Goal: Book appointment/travel/reservation

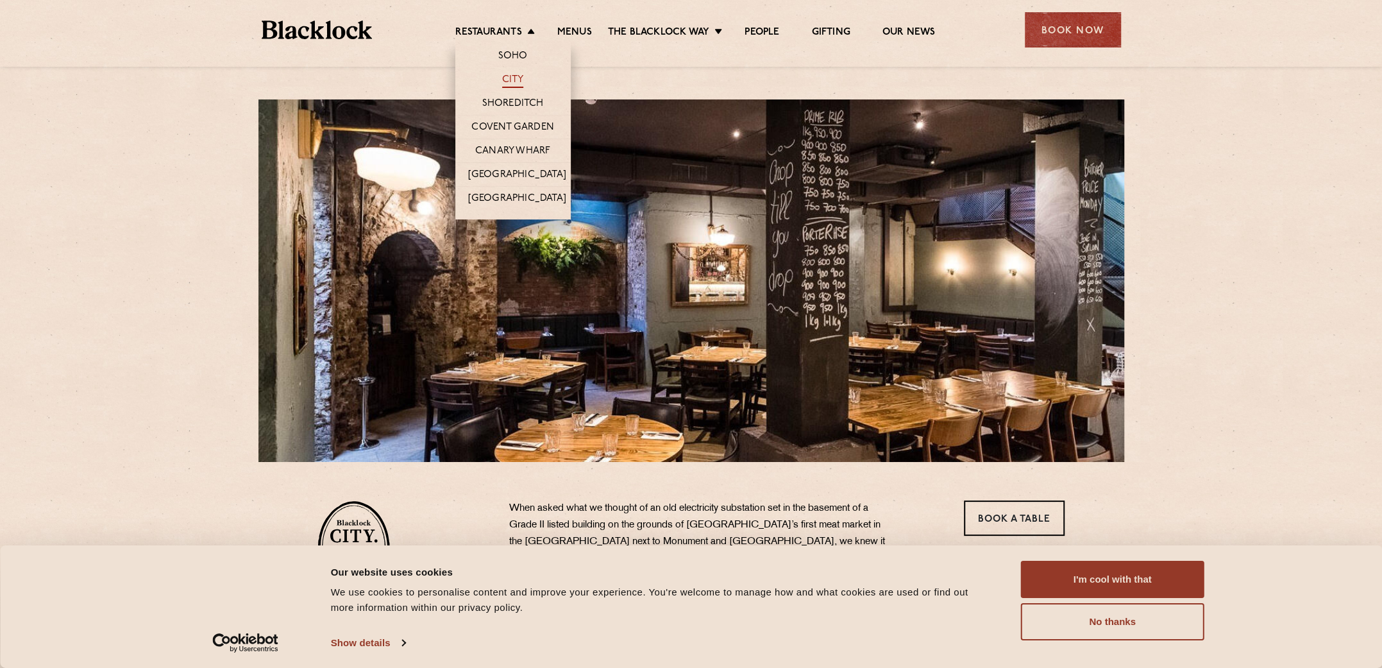
click at [510, 78] on link "City" at bounding box center [513, 81] width 22 height 14
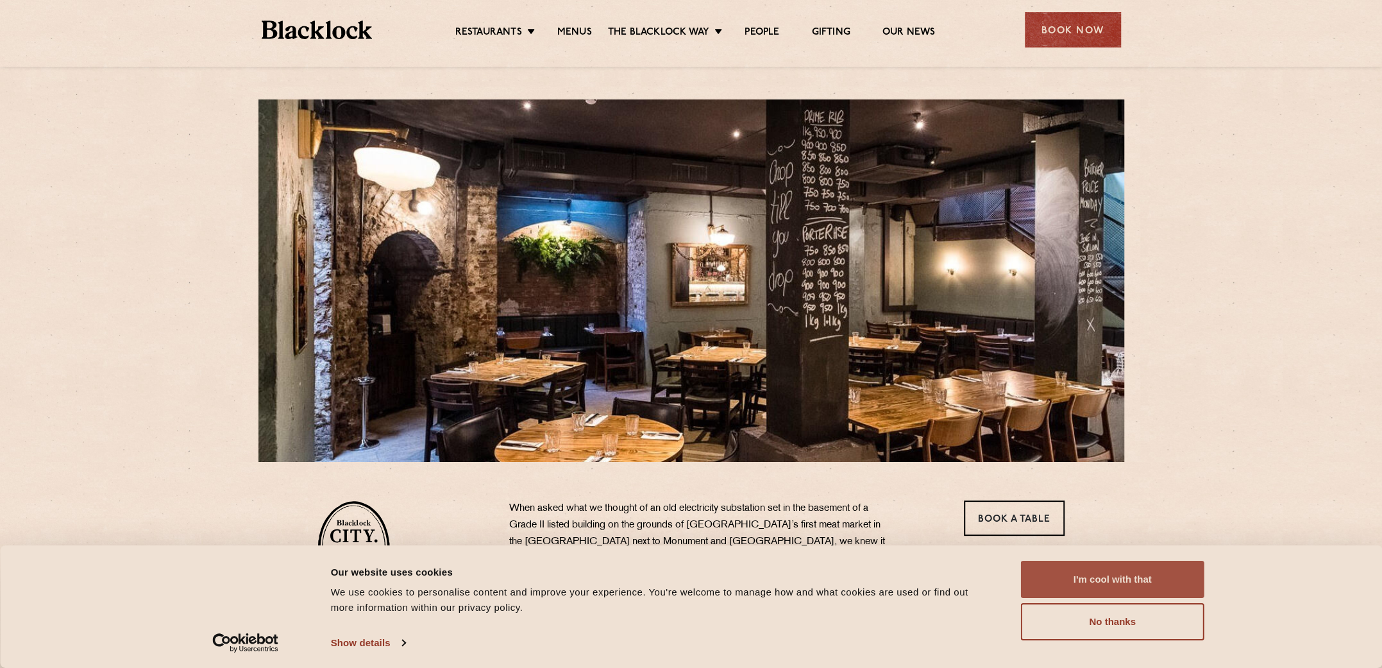
click at [1088, 582] on button "I'm cool with that" at bounding box center [1112, 578] width 183 height 37
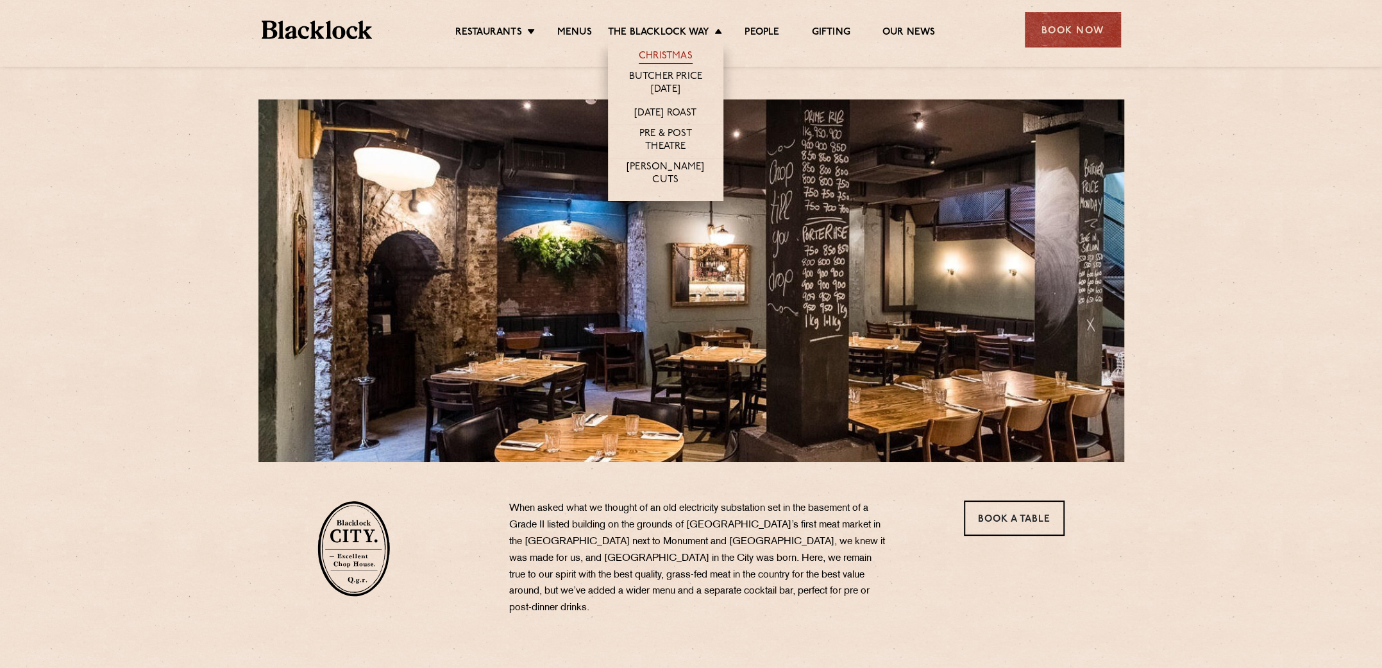
click at [667, 54] on link "Christmas" at bounding box center [666, 57] width 54 height 14
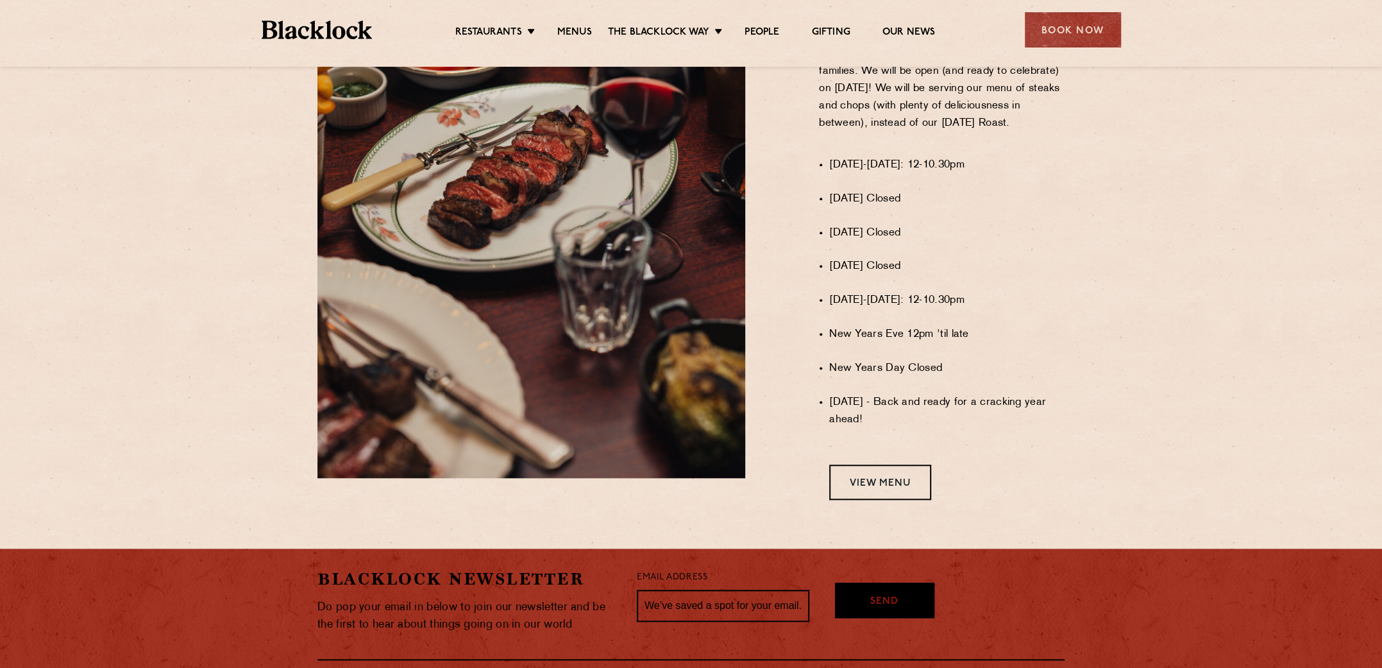
scroll to position [962, 0]
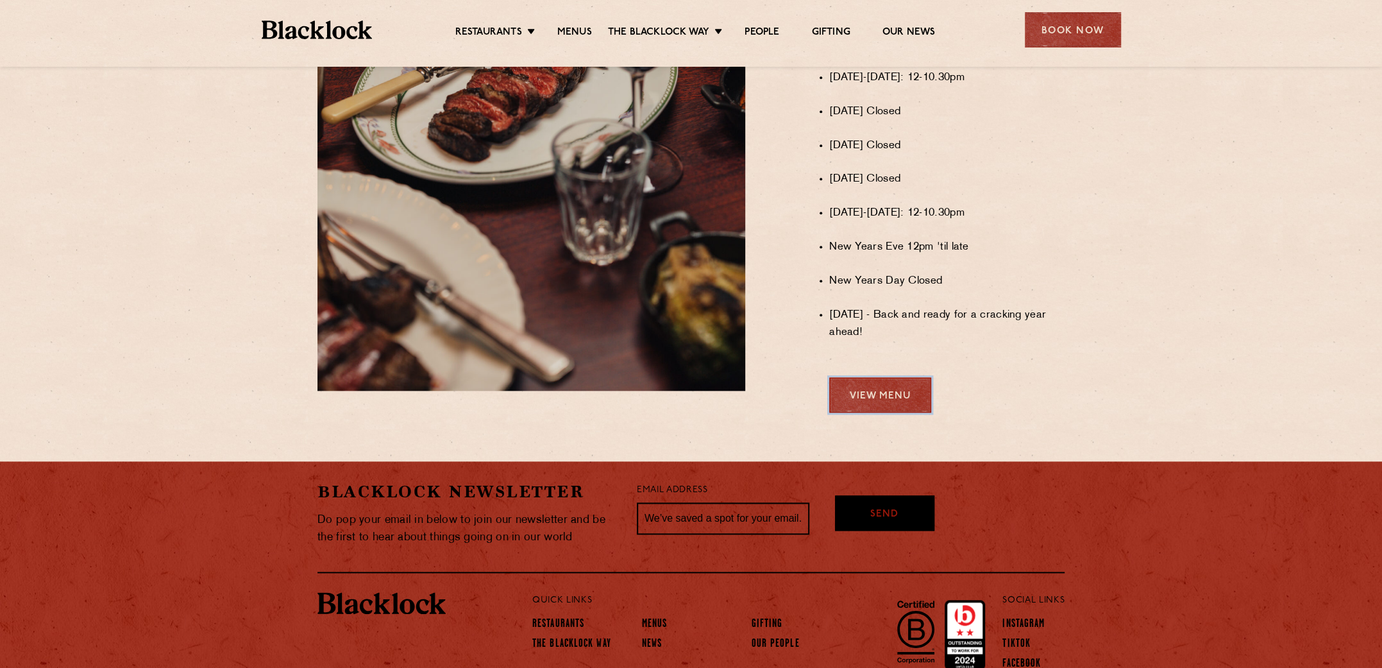
click at [884, 398] on link "View Menu" at bounding box center [880, 394] width 102 height 35
